Goal: Task Accomplishment & Management: Manage account settings

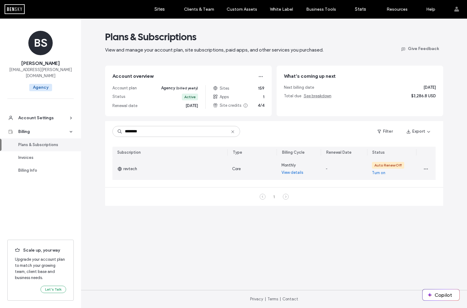
click at [372, 173] on link "Turn on" at bounding box center [378, 173] width 13 height 6
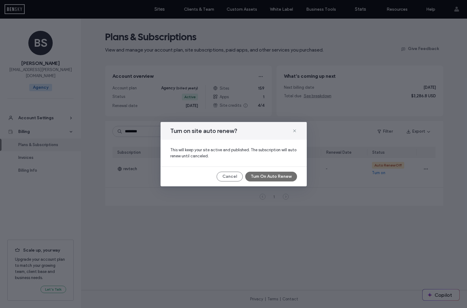
click at [276, 176] on button "Turn On Auto Renew" at bounding box center [271, 177] width 52 height 10
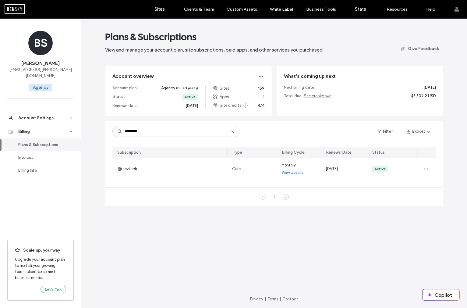
click at [231, 132] on icon at bounding box center [233, 131] width 5 height 5
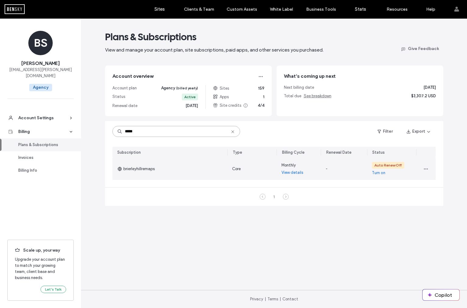
type input "*****"
click at [388, 171] on div "Auto Renew Off Turn on" at bounding box center [391, 169] width 49 height 22
click at [384, 173] on link "Turn on" at bounding box center [378, 173] width 13 height 6
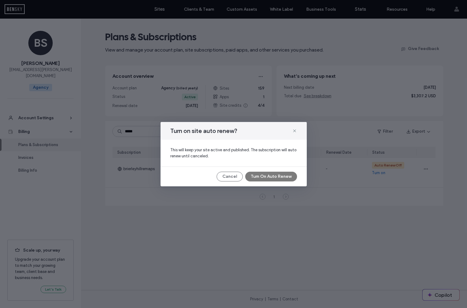
click at [281, 182] on div "Turn on site auto renew? This will keep your site active and published. The sub…" at bounding box center [234, 154] width 146 height 64
click at [282, 177] on button "Turn On Auto Renew" at bounding box center [271, 177] width 52 height 10
